Goal: Task Accomplishment & Management: Manage account settings

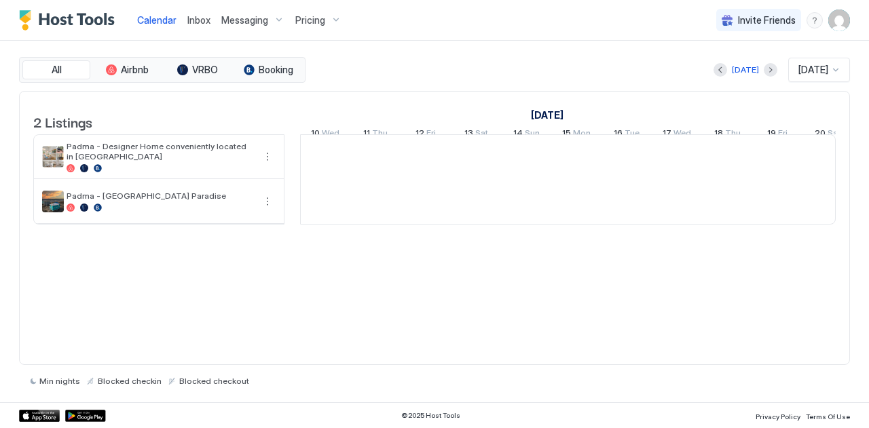
scroll to position [0, 754]
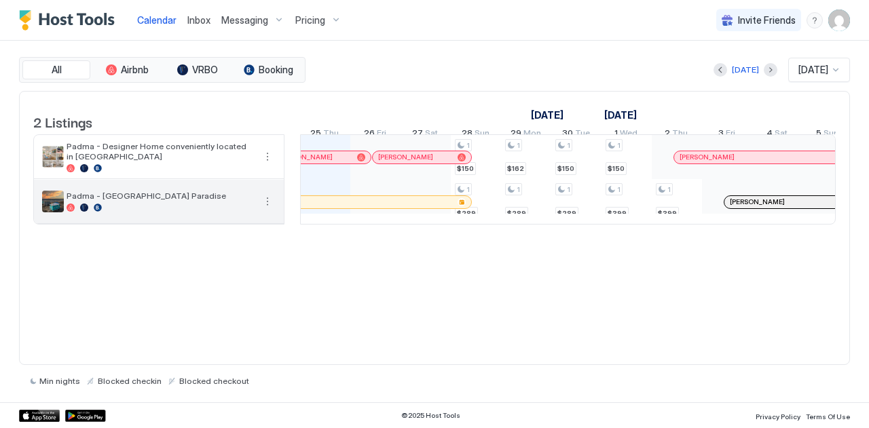
click at [151, 191] on div "Padma - [GEOGRAPHIC_DATA] Paradise" at bounding box center [159, 201] width 250 height 43
click at [51, 211] on img "listing image" at bounding box center [53, 202] width 22 height 22
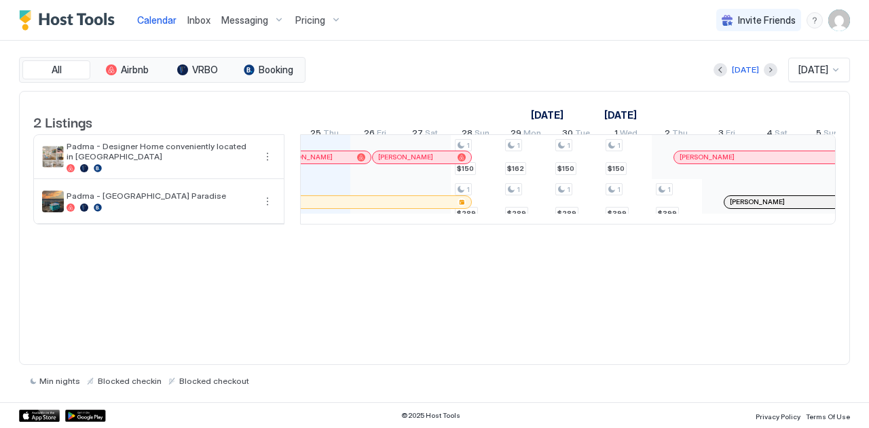
click at [838, 27] on img "User profile" at bounding box center [839, 21] width 22 height 22
click at [721, 75] on span "Settings" at bounding box center [717, 76] width 37 height 12
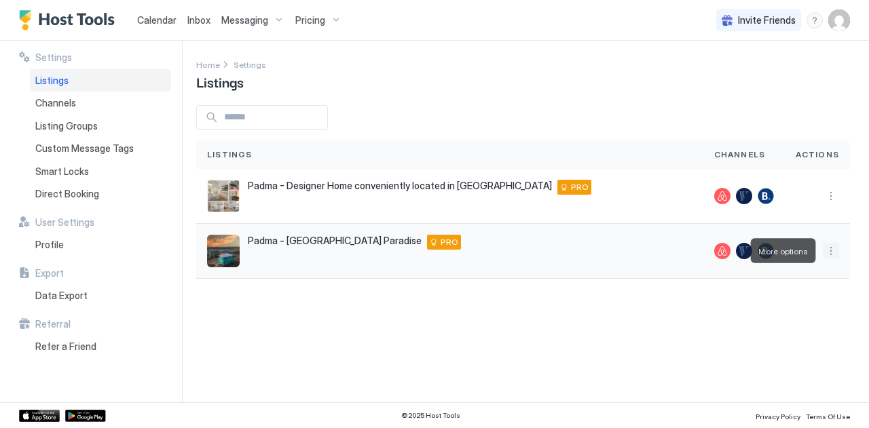
click at [832, 254] on button "More options" at bounding box center [831, 251] width 16 height 16
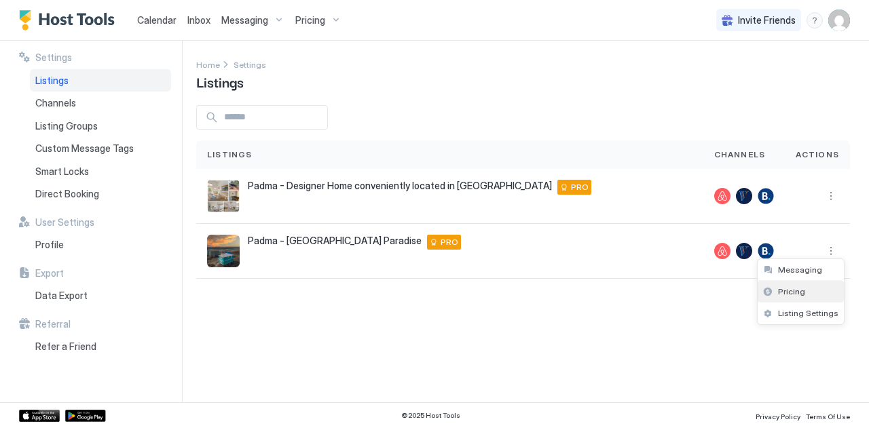
click at [790, 282] on div "Pricing" at bounding box center [801, 292] width 86 height 22
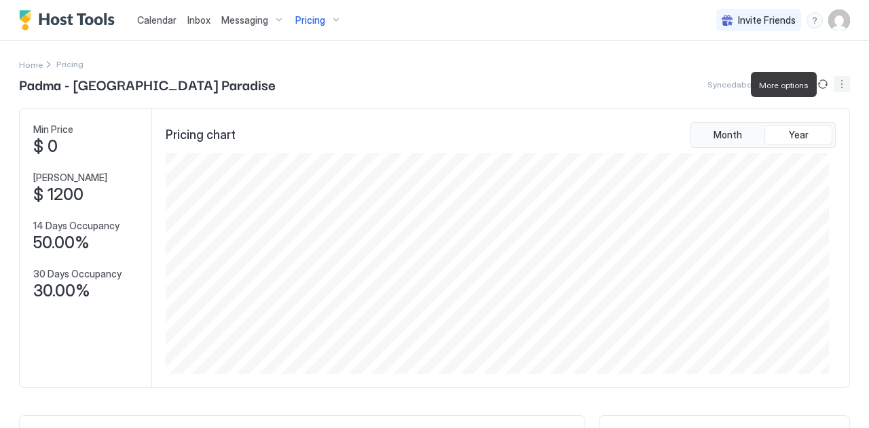
click at [834, 83] on button "More options" at bounding box center [842, 84] width 16 height 16
click at [784, 127] on span "Listing Settings" at bounding box center [808, 125] width 60 height 10
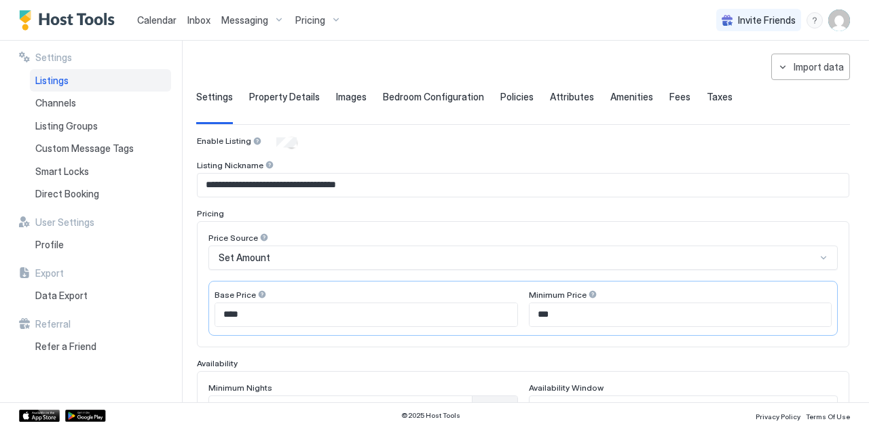
scroll to position [75, 0]
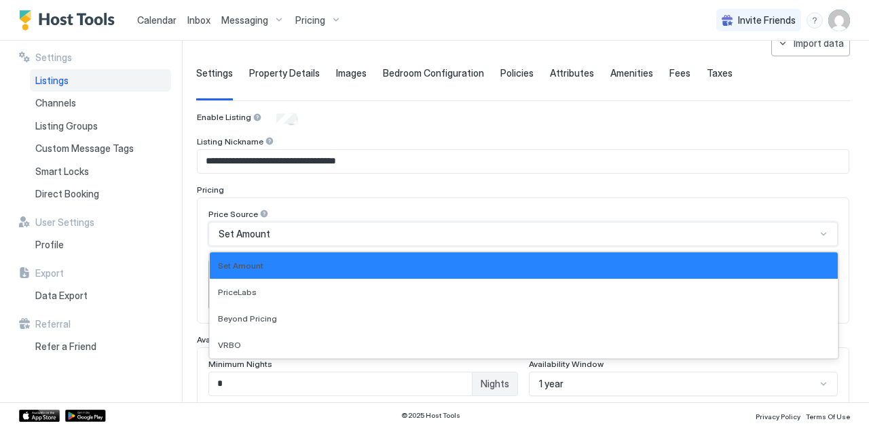
click at [340, 246] on div "4 results available. Use Up and Down to choose options, press Enter to select t…" at bounding box center [522, 234] width 629 height 24
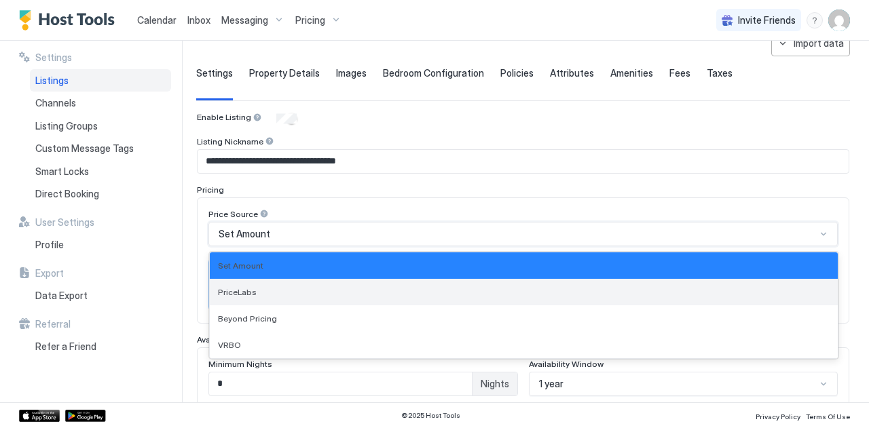
click at [234, 291] on span "PriceLabs" at bounding box center [237, 292] width 39 height 10
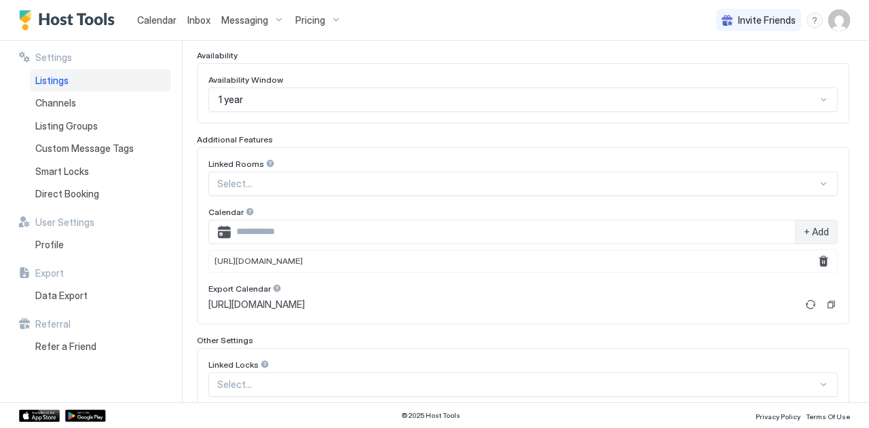
scroll to position [437, 0]
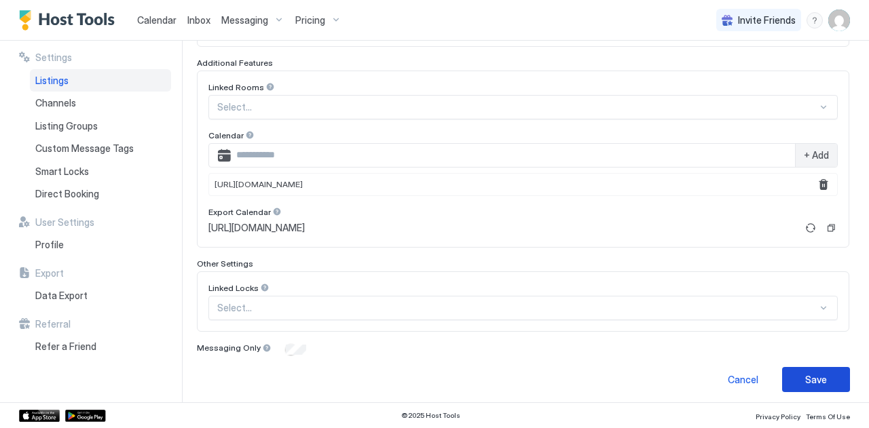
click at [824, 367] on button "Save" at bounding box center [816, 379] width 68 height 25
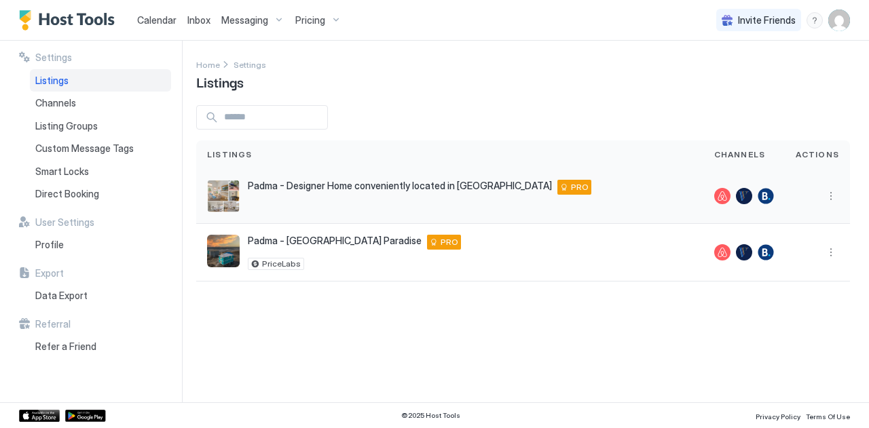
click at [219, 201] on img "listing image" at bounding box center [223, 196] width 33 height 33
click at [274, 187] on span "Padma - Designer Home conveniently located in [GEOGRAPHIC_DATA]" at bounding box center [400, 186] width 304 height 12
click at [832, 198] on button "More options" at bounding box center [831, 196] width 16 height 16
click at [789, 263] on span "Listing Settings" at bounding box center [808, 259] width 60 height 10
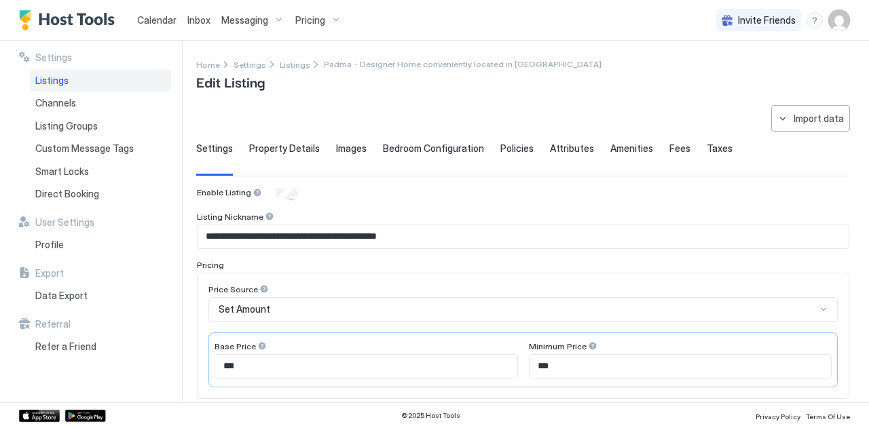
scroll to position [143, 0]
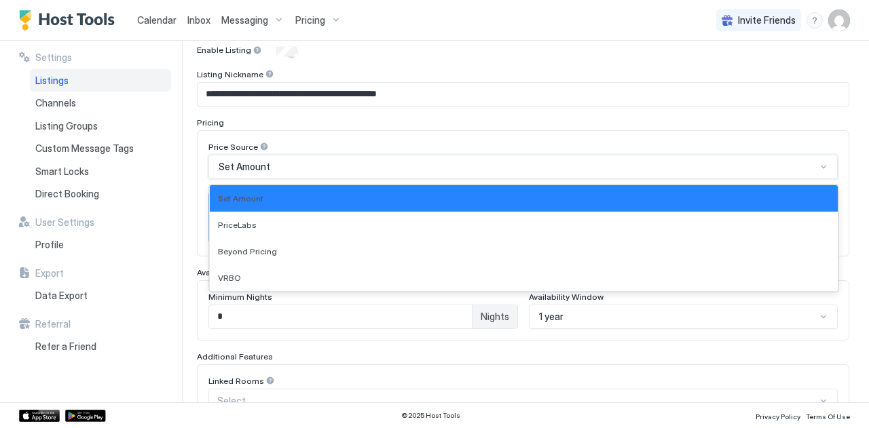
click at [271, 161] on div "Set Amount" at bounding box center [518, 167] width 598 height 12
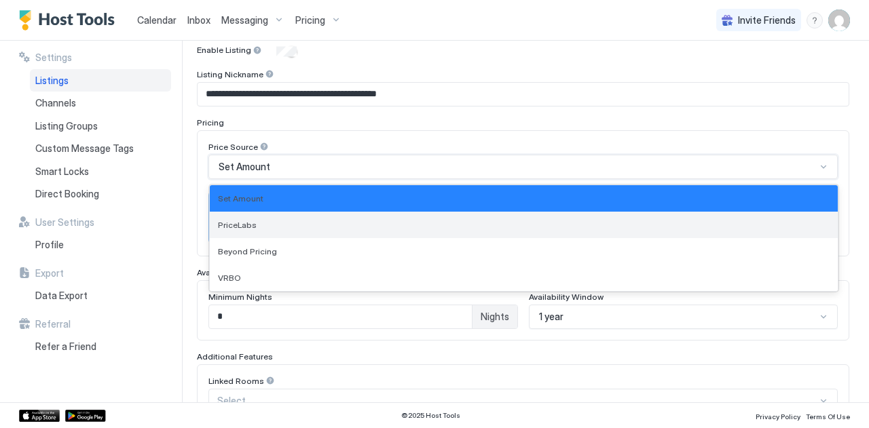
click at [239, 220] on span "PriceLabs" at bounding box center [237, 225] width 39 height 10
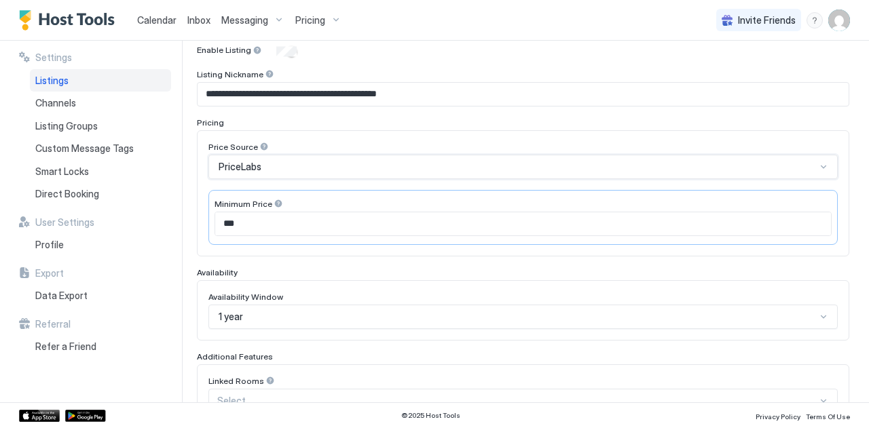
scroll to position [409, 0]
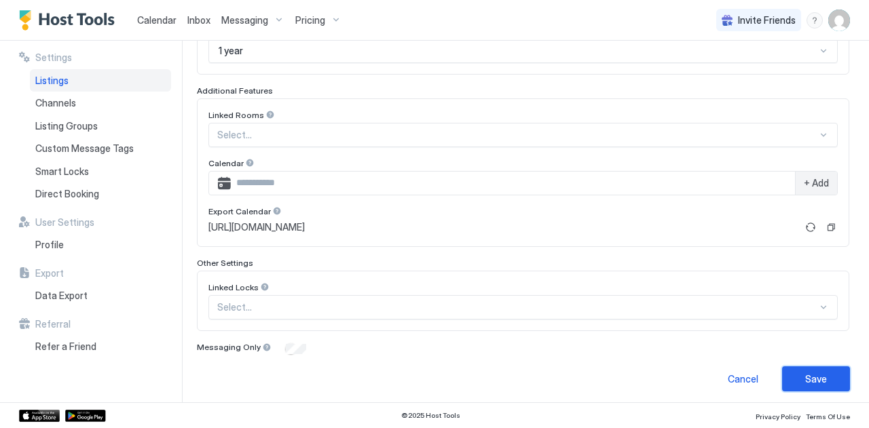
click at [818, 378] on button "Save" at bounding box center [816, 379] width 68 height 25
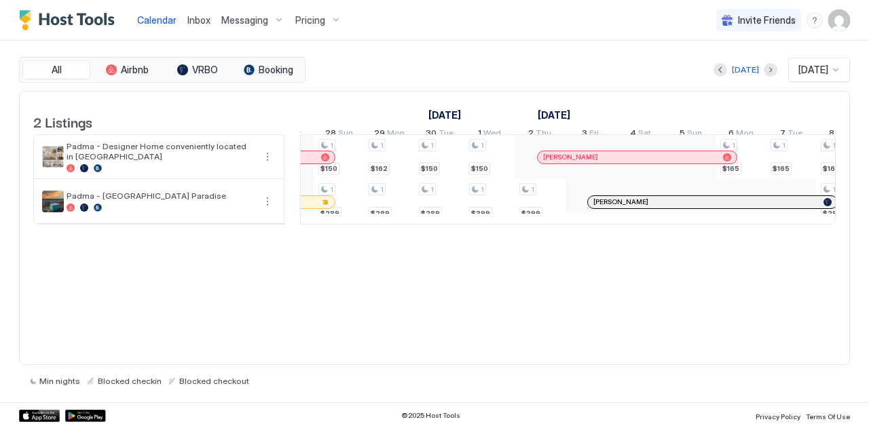
scroll to position [0, 873]
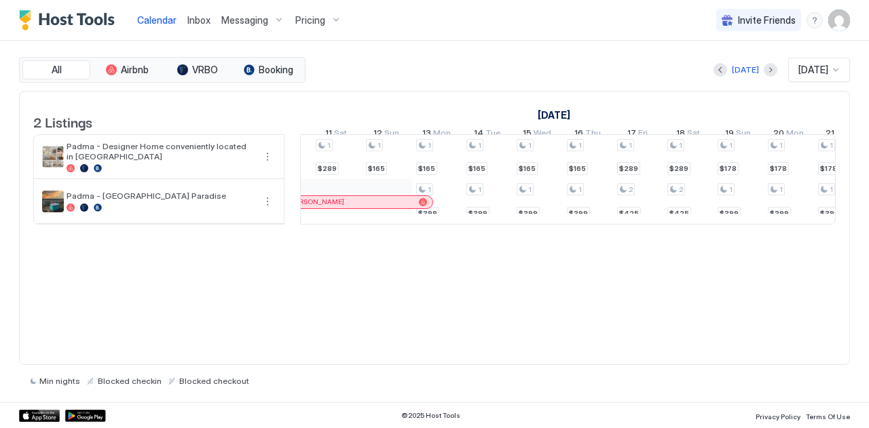
click at [191, 20] on span "Inbox" at bounding box center [198, 20] width 23 height 12
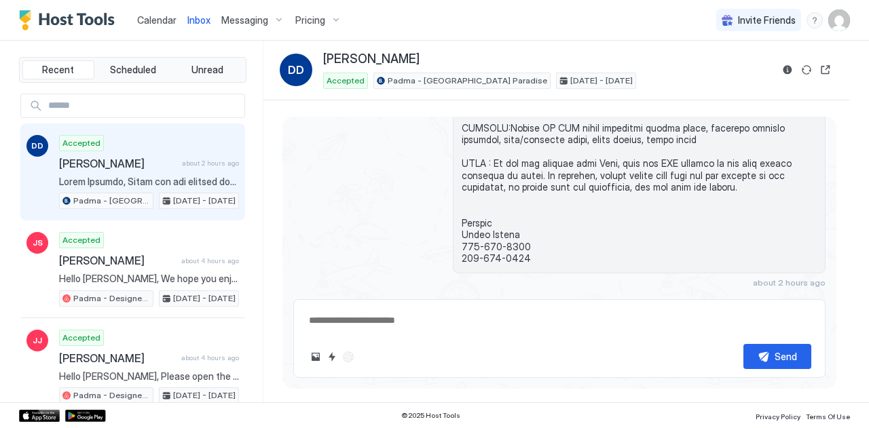
click at [91, 164] on span "Dorothy Davis" at bounding box center [117, 164] width 117 height 14
click at [297, 21] on span "Pricing" at bounding box center [310, 20] width 30 height 12
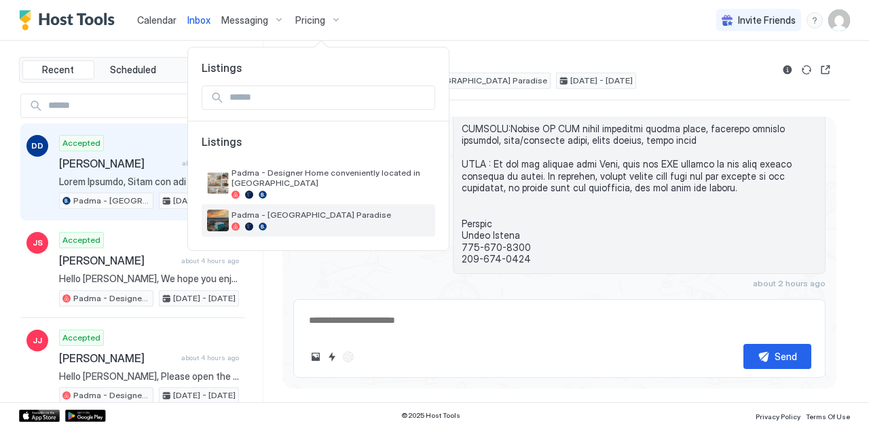
click at [240, 210] on span "Padma - [GEOGRAPHIC_DATA] Paradise" at bounding box center [331, 215] width 198 height 10
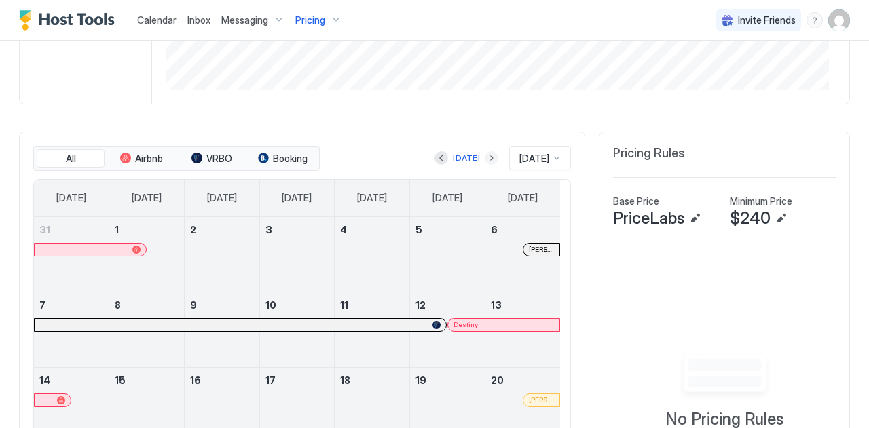
click at [485, 156] on button "Next month" at bounding box center [492, 158] width 14 height 14
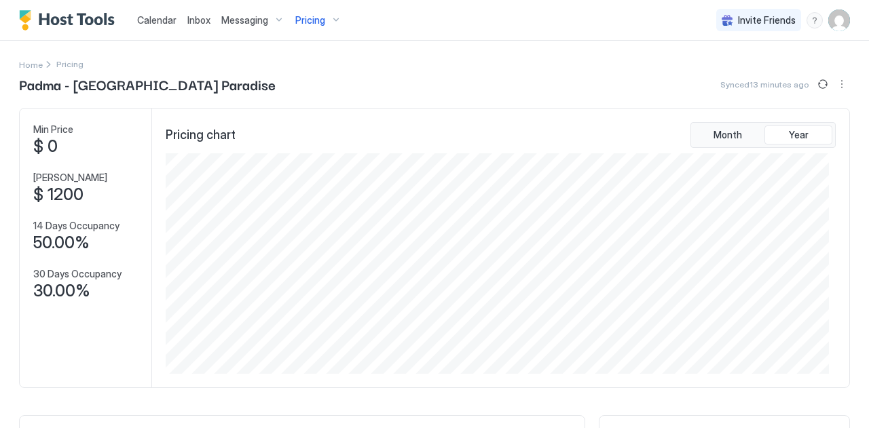
scroll to position [1, 0]
click at [27, 64] on span "Home" at bounding box center [31, 63] width 24 height 10
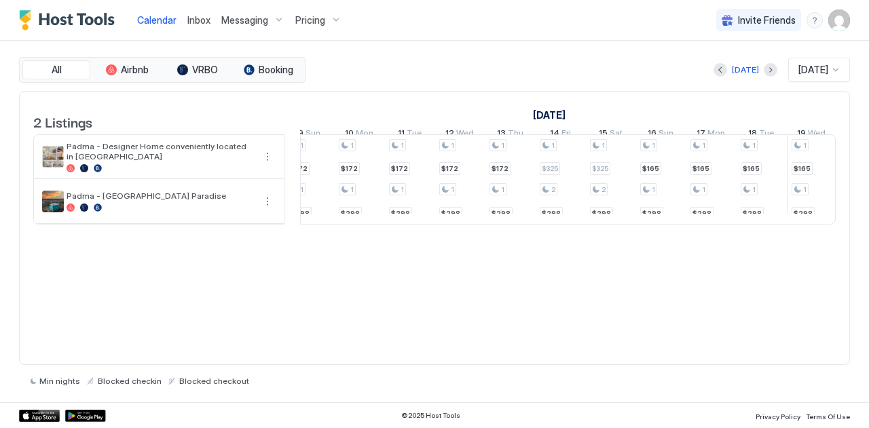
scroll to position [0, 1814]
click at [191, 18] on span "Inbox" at bounding box center [198, 20] width 23 height 12
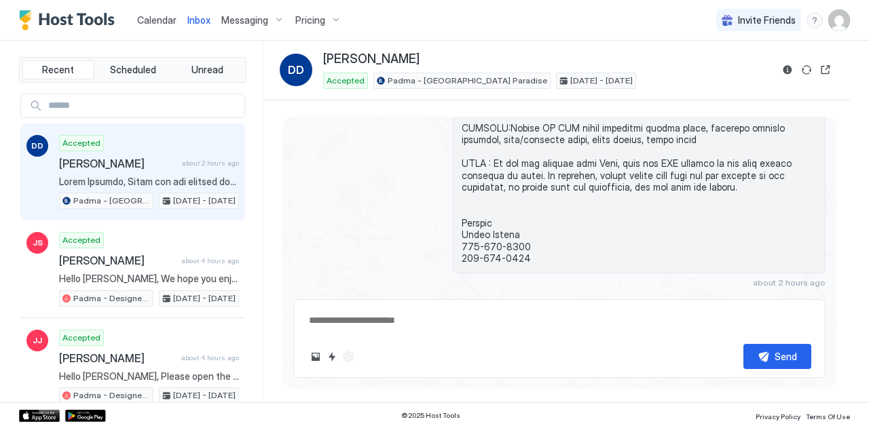
type textarea "*"
click at [153, 19] on span "Calendar" at bounding box center [156, 20] width 39 height 12
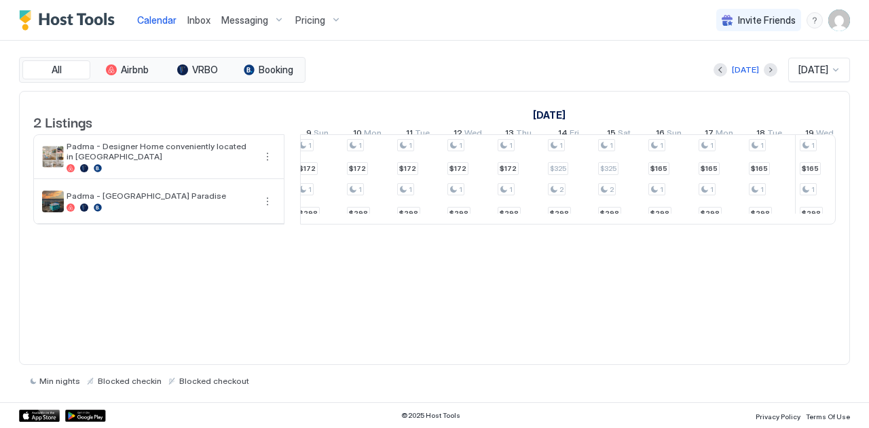
scroll to position [0, 2026]
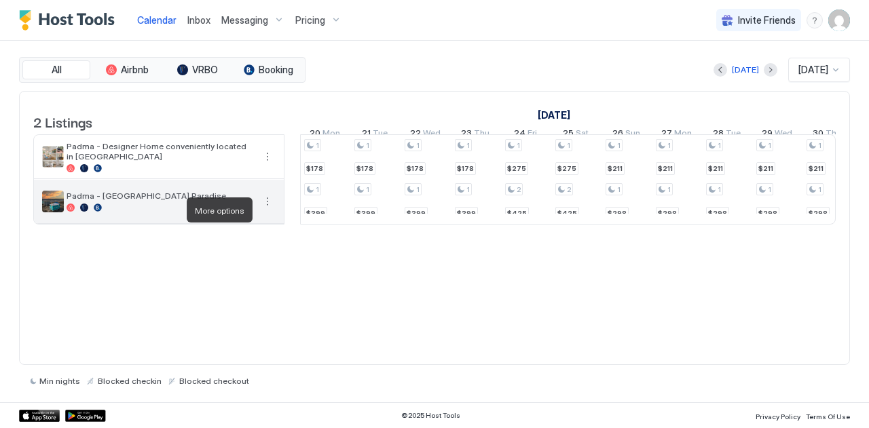
click at [264, 210] on button "More options" at bounding box center [267, 202] width 16 height 16
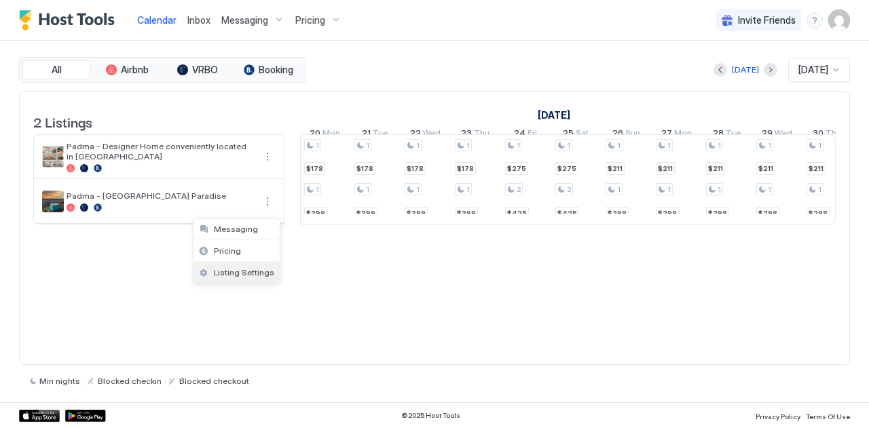
click at [223, 274] on span "Listing Settings" at bounding box center [244, 273] width 60 height 10
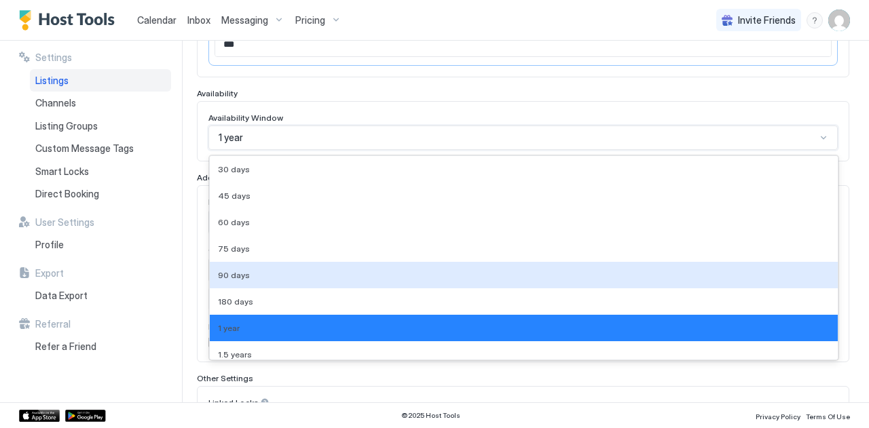
click at [390, 150] on div "9 results available. Use Up and Down to choose options, press Enter to select t…" at bounding box center [522, 138] width 629 height 24
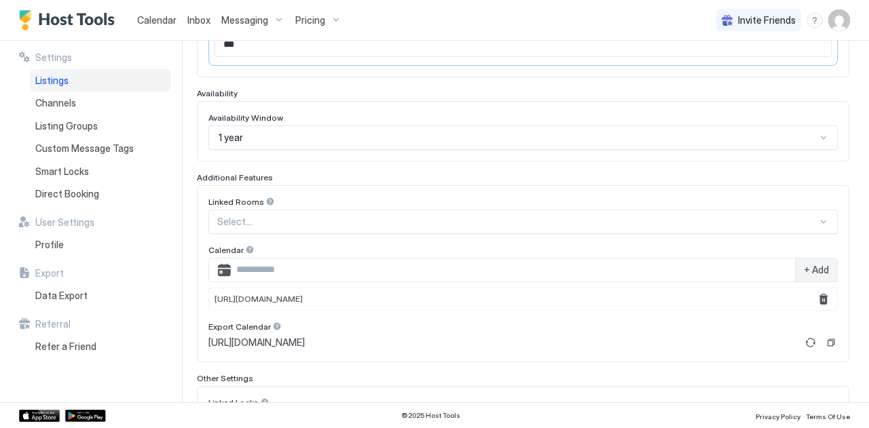
click at [330, 92] on div "Availability" at bounding box center [523, 93] width 653 height 10
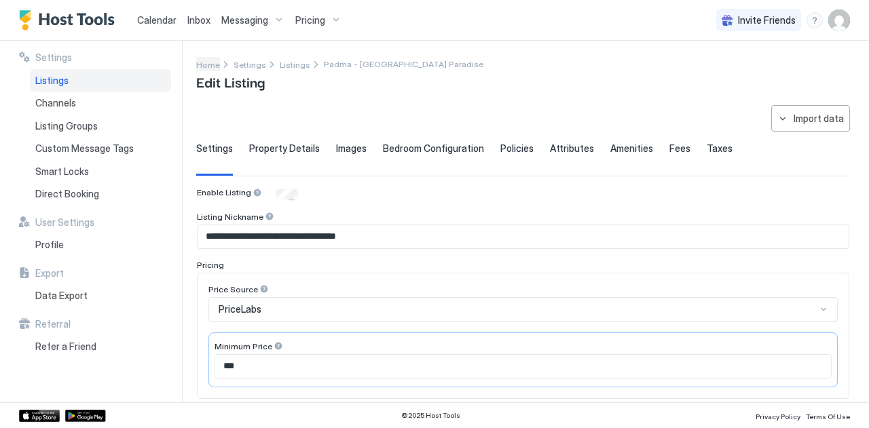
click at [208, 66] on span "Home" at bounding box center [208, 65] width 24 height 10
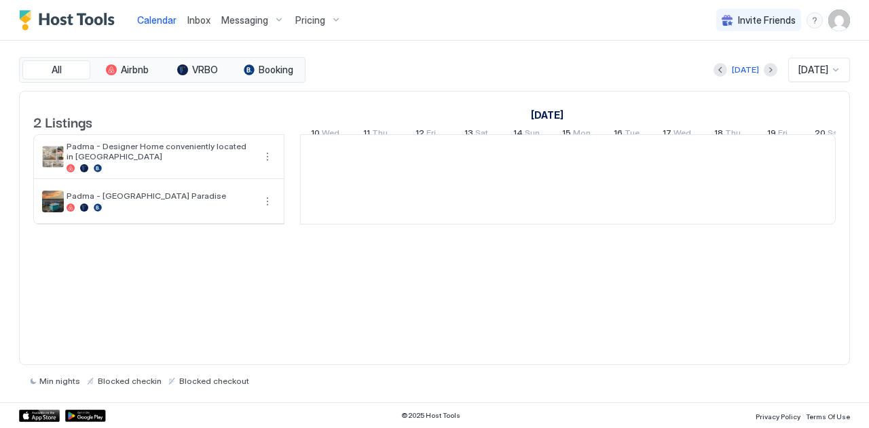
scroll to position [0, 754]
